Goal: Task Accomplishment & Management: Manage account settings

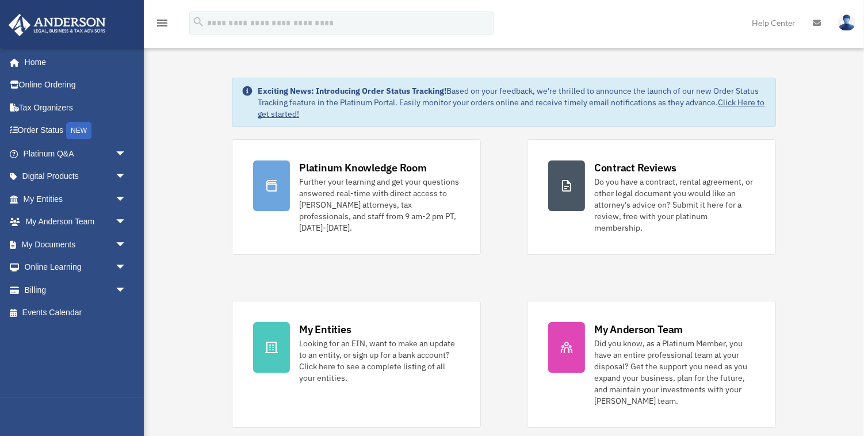
click at [819, 28] on link at bounding box center [817, 22] width 25 height 45
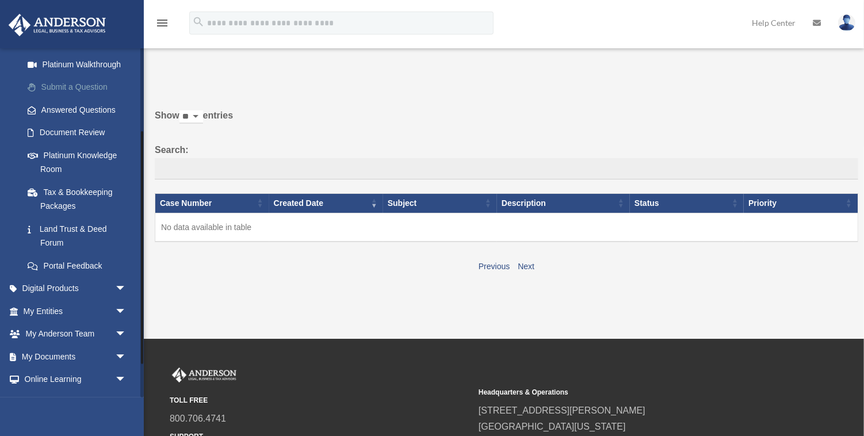
scroll to position [176, 0]
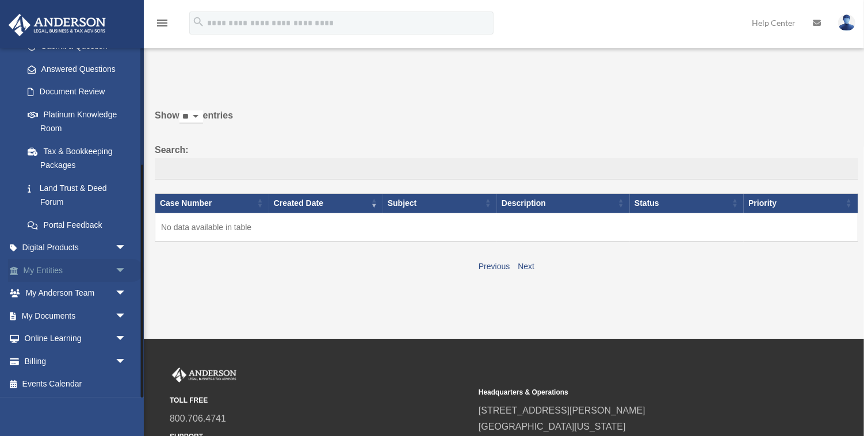
click at [117, 268] on span "arrow_drop_down" at bounding box center [126, 271] width 23 height 24
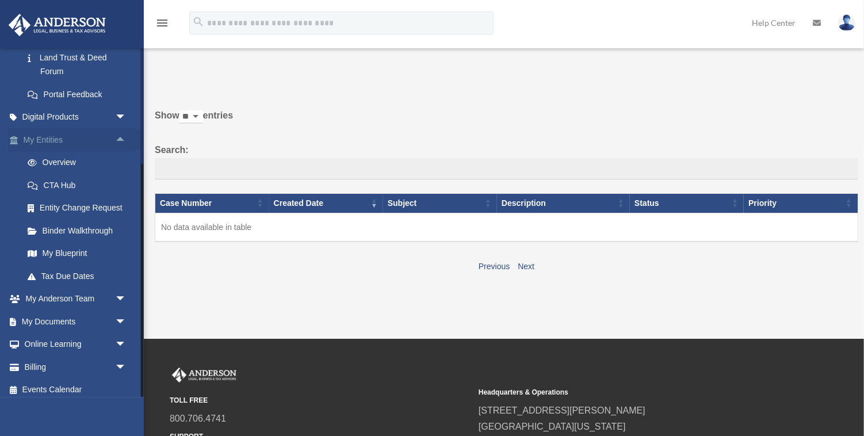
scroll to position [312, 0]
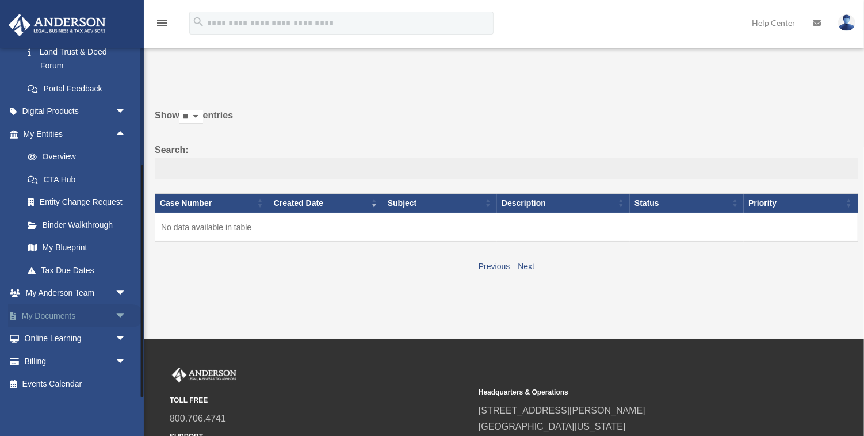
click at [119, 311] on span "arrow_drop_down" at bounding box center [126, 316] width 23 height 24
click at [93, 333] on link "Box" at bounding box center [80, 338] width 128 height 23
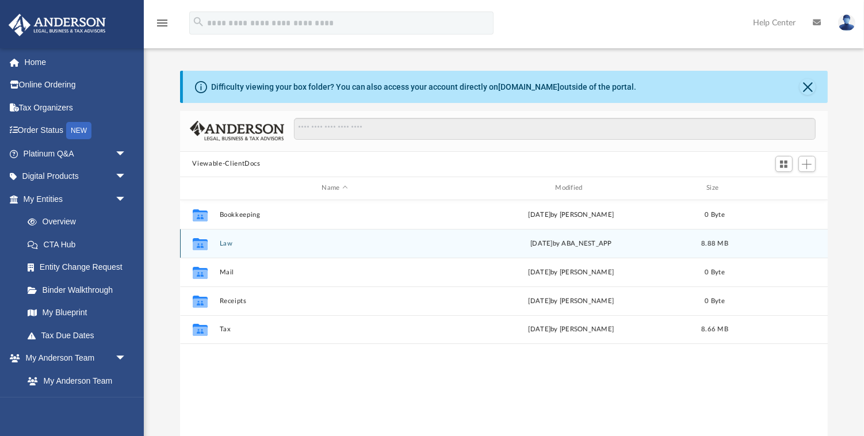
scroll to position [262, 648]
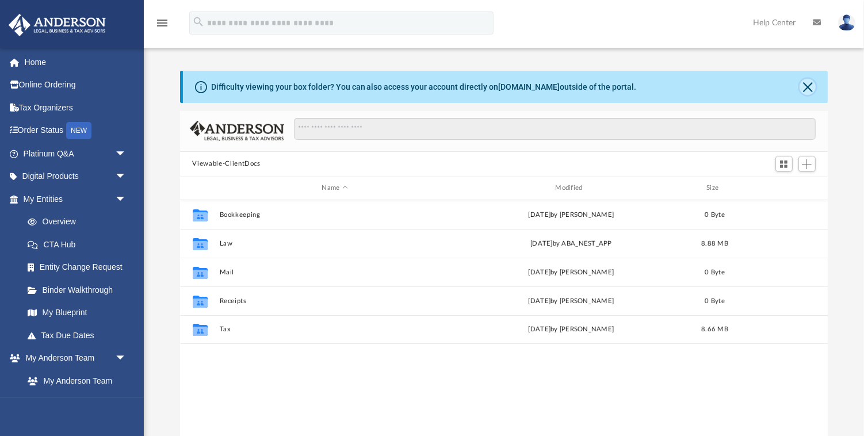
click at [805, 87] on button "Close" at bounding box center [808, 87] width 16 height 16
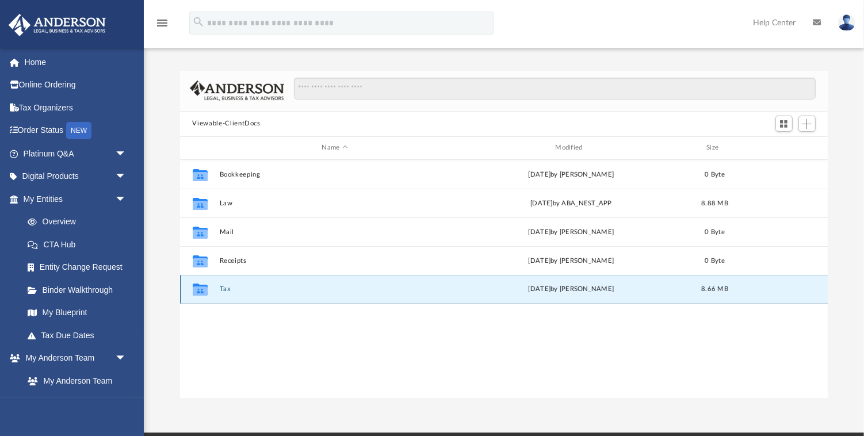
click at [226, 288] on button "Tax" at bounding box center [334, 288] width 231 height 7
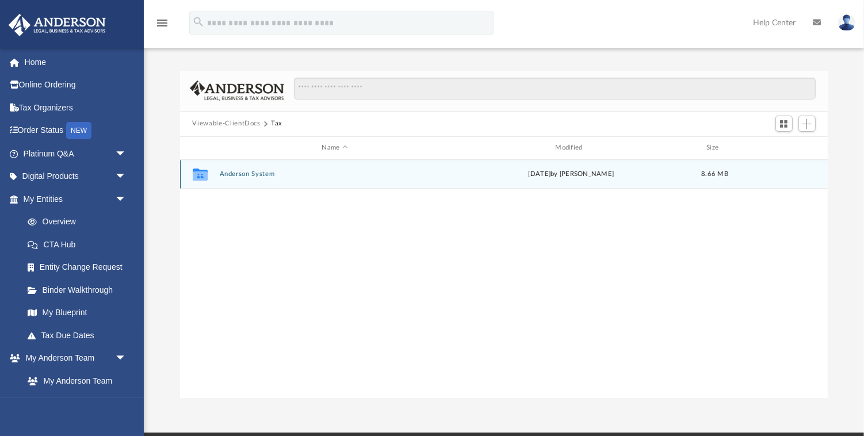
click at [239, 169] on div "Collaborated Folder Anderson System Tue Sep 16 2025 by Madelein Taylor 8.66 MB" at bounding box center [504, 174] width 649 height 29
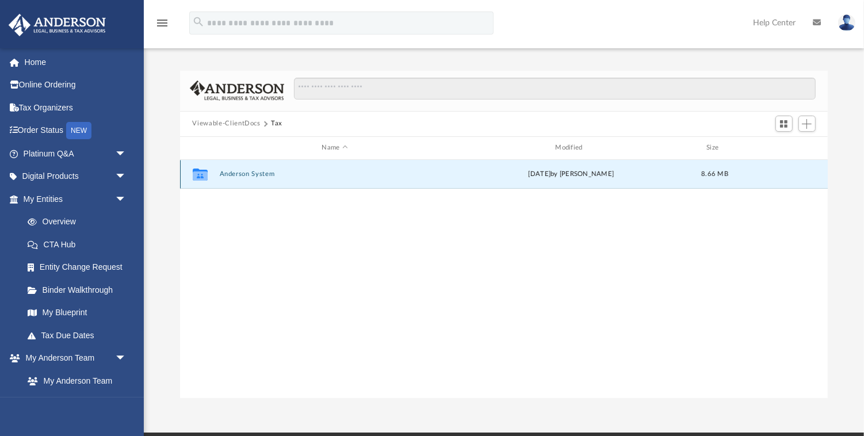
click at [244, 174] on button "Anderson System" at bounding box center [334, 173] width 231 height 7
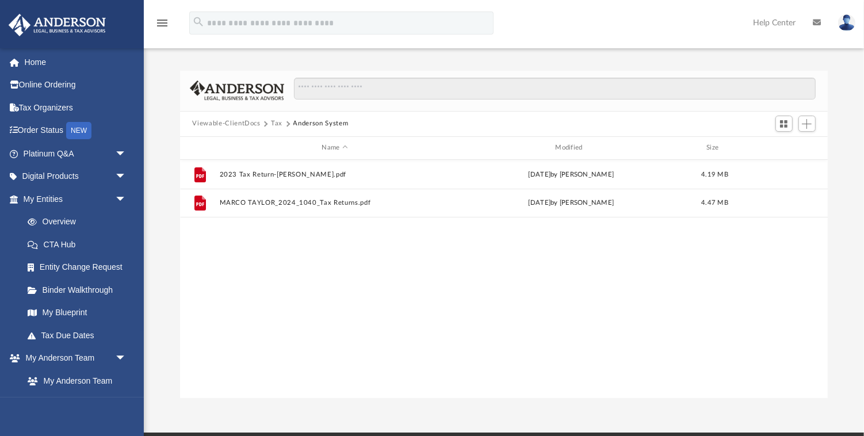
click at [247, 123] on button "Viewable-ClientDocs" at bounding box center [226, 124] width 68 height 10
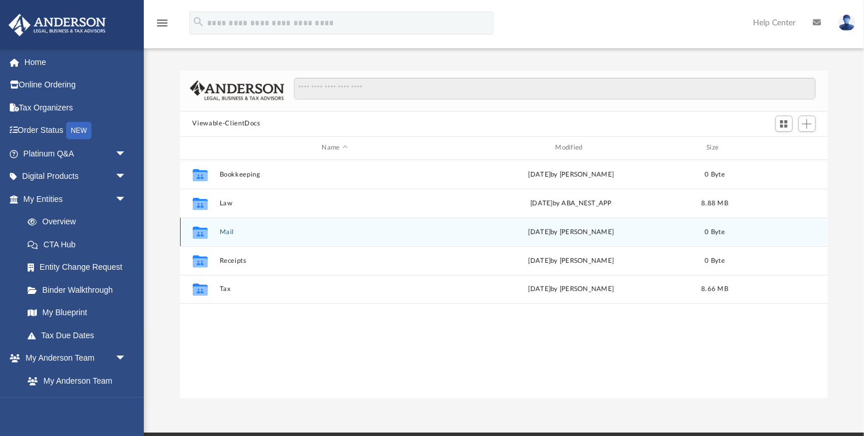
click at [229, 233] on button "Mail" at bounding box center [334, 231] width 231 height 7
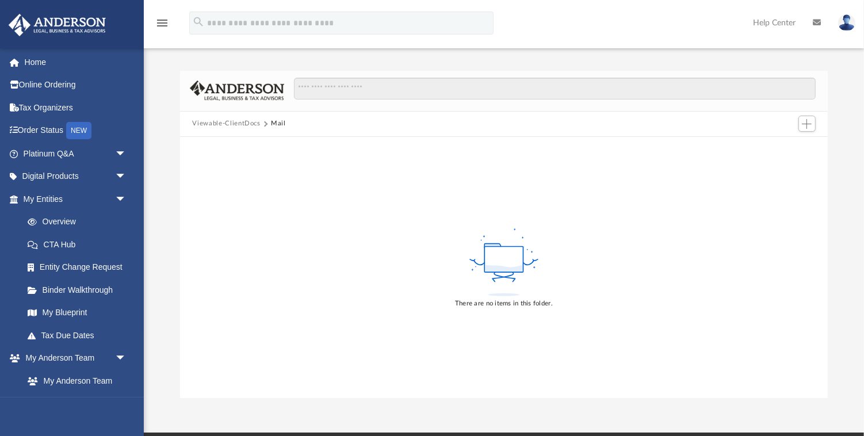
click at [235, 121] on button "Viewable-ClientDocs" at bounding box center [226, 124] width 68 height 10
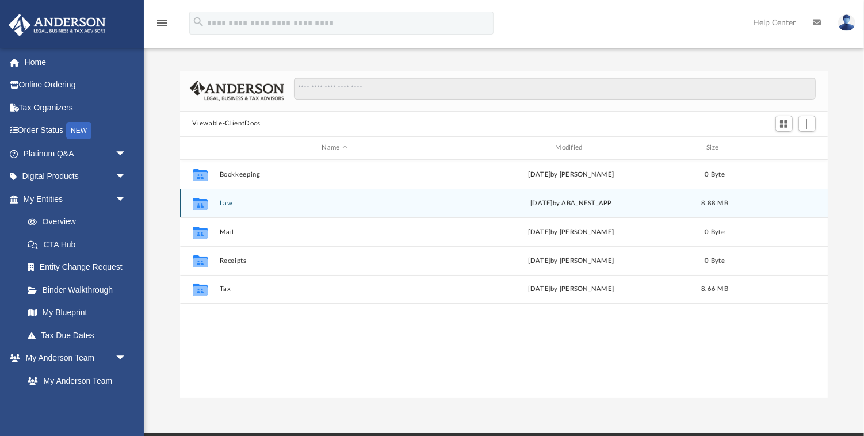
click at [220, 200] on button "Law" at bounding box center [334, 203] width 231 height 7
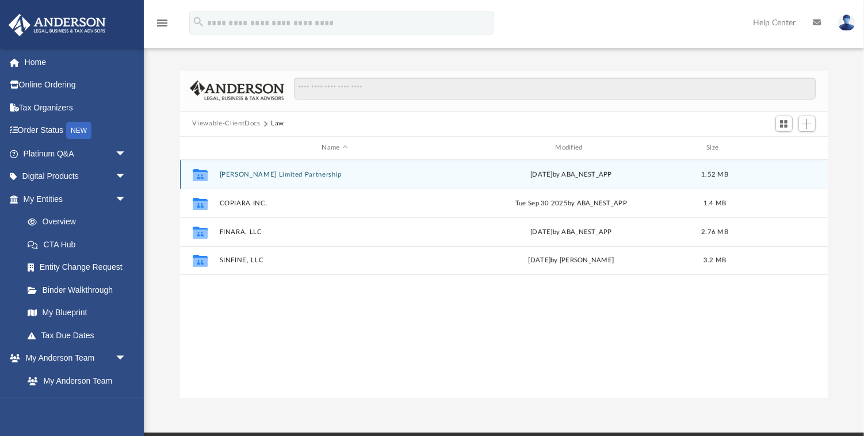
click at [223, 176] on button "ABUNDIS Limited Partnership" at bounding box center [334, 174] width 231 height 7
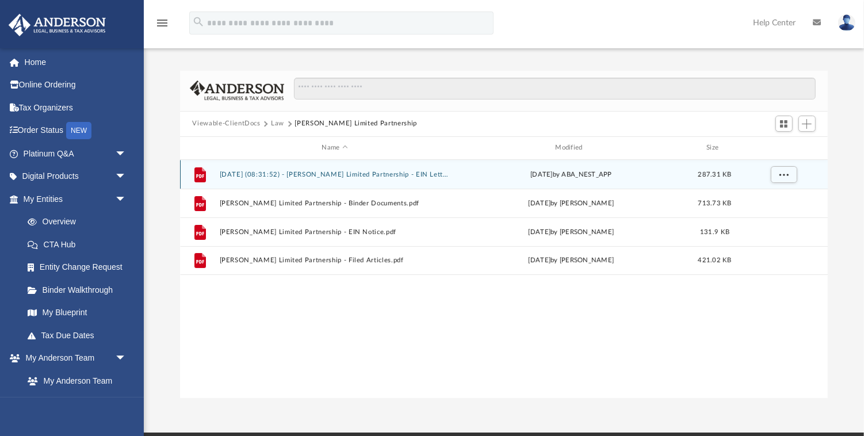
click at [258, 172] on button "2025.10.06 (08:31:52) - ABUNDIS Limited Partnership - EIN Letter from IRS.pdf" at bounding box center [334, 174] width 231 height 7
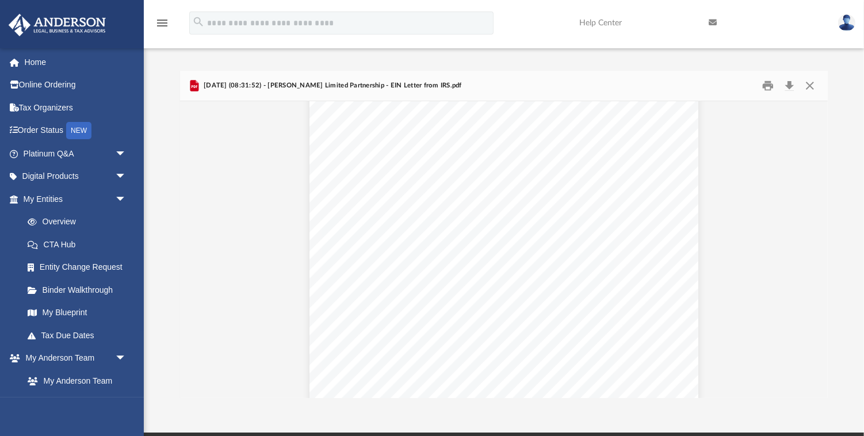
scroll to position [557, 0]
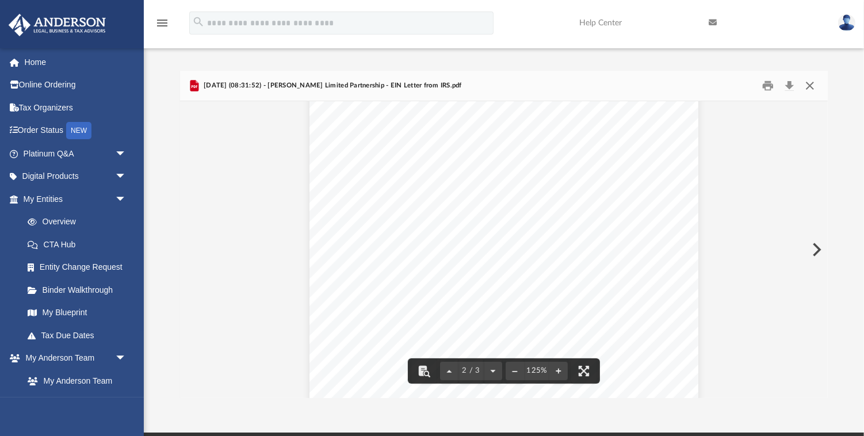
click at [809, 85] on button "Close" at bounding box center [810, 86] width 21 height 18
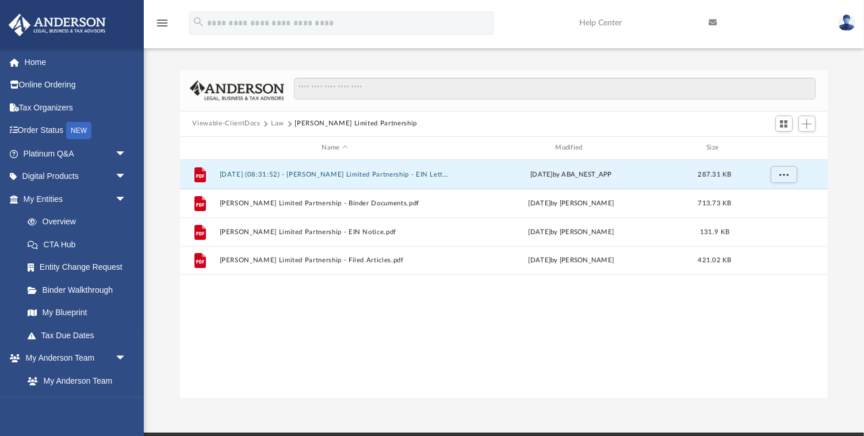
click at [275, 125] on button "Law" at bounding box center [277, 124] width 13 height 10
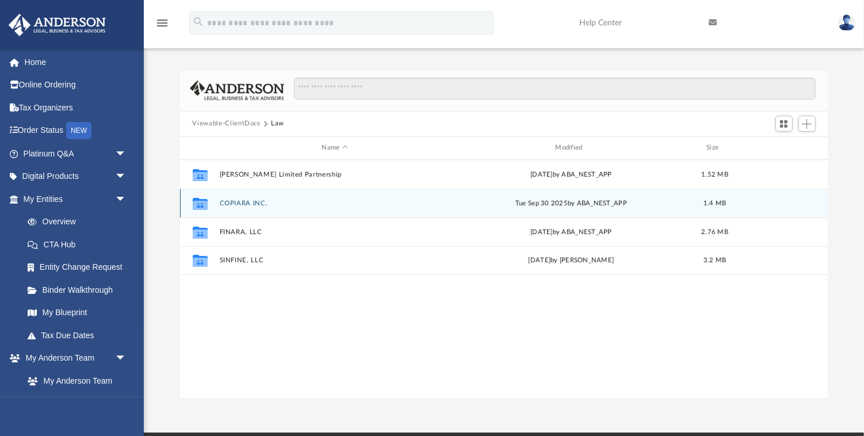
click at [246, 203] on button "COPIARA INC." at bounding box center [334, 203] width 231 height 7
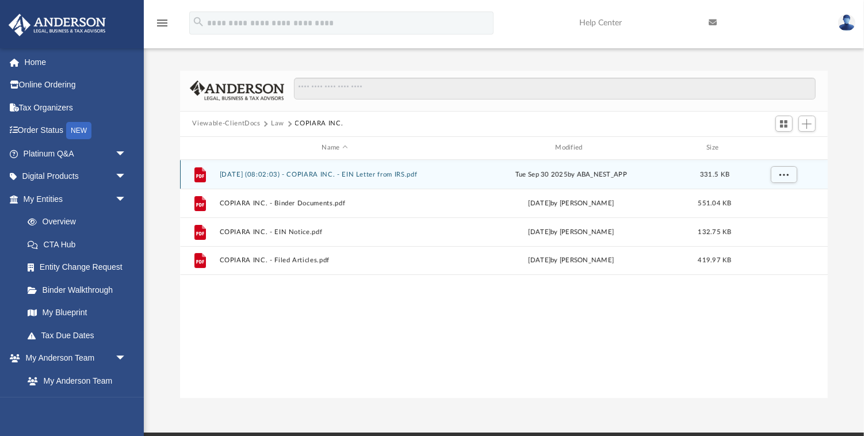
click at [288, 174] on button "2025.09.30 (08:02:03) - COPIARA INC. - EIN Letter from IRS.pdf" at bounding box center [334, 174] width 231 height 7
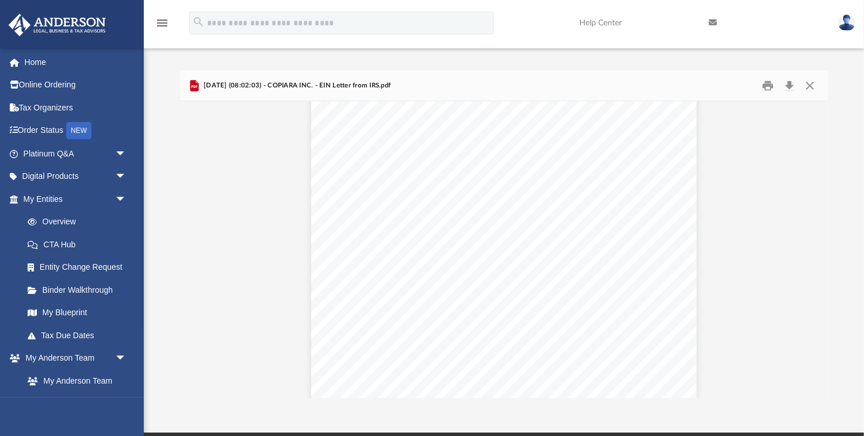
scroll to position [89, 0]
